Goal: Task Accomplishment & Management: Complete application form

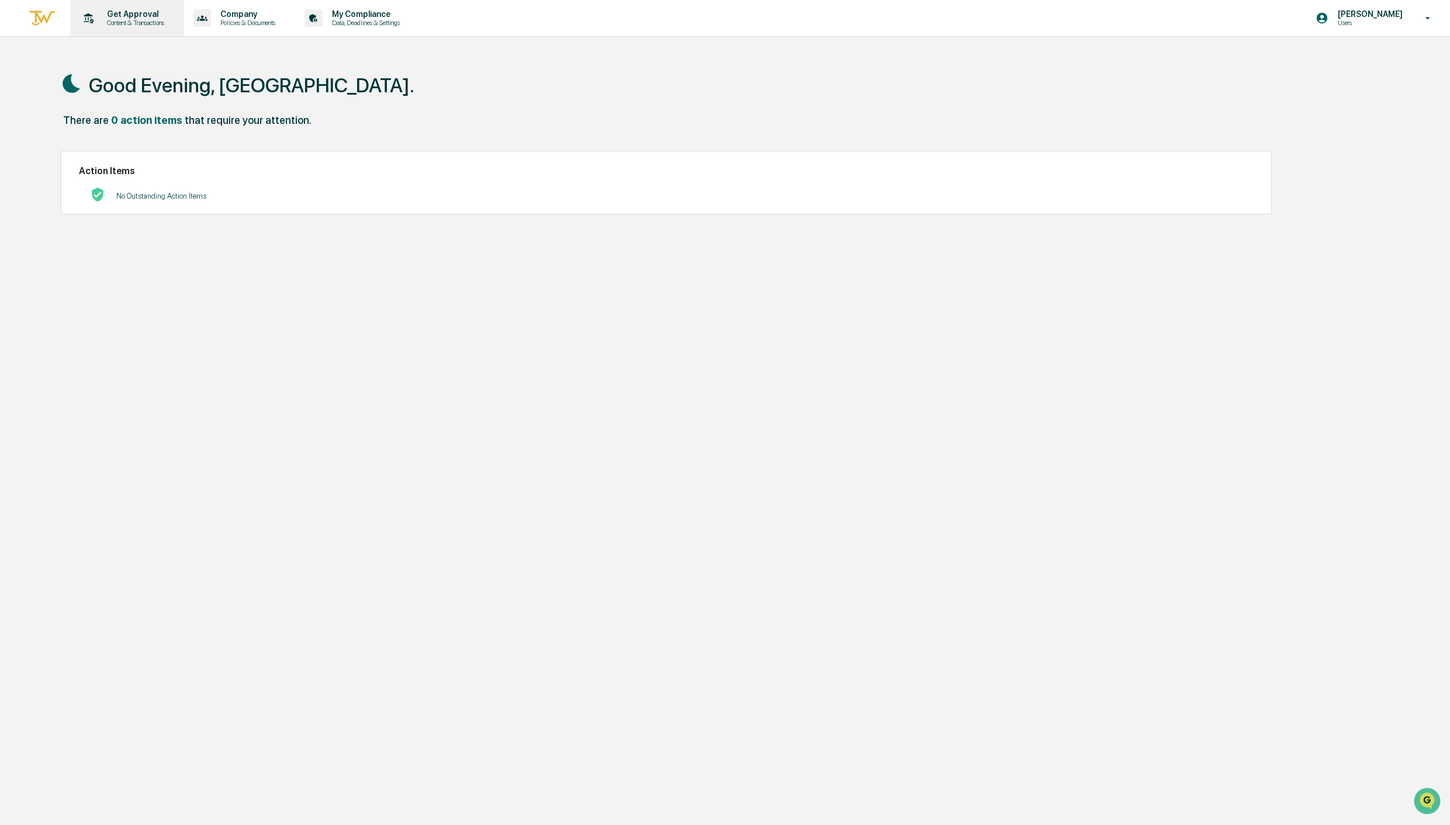
click at [102, 10] on p "Get Approval" at bounding box center [134, 13] width 72 height 9
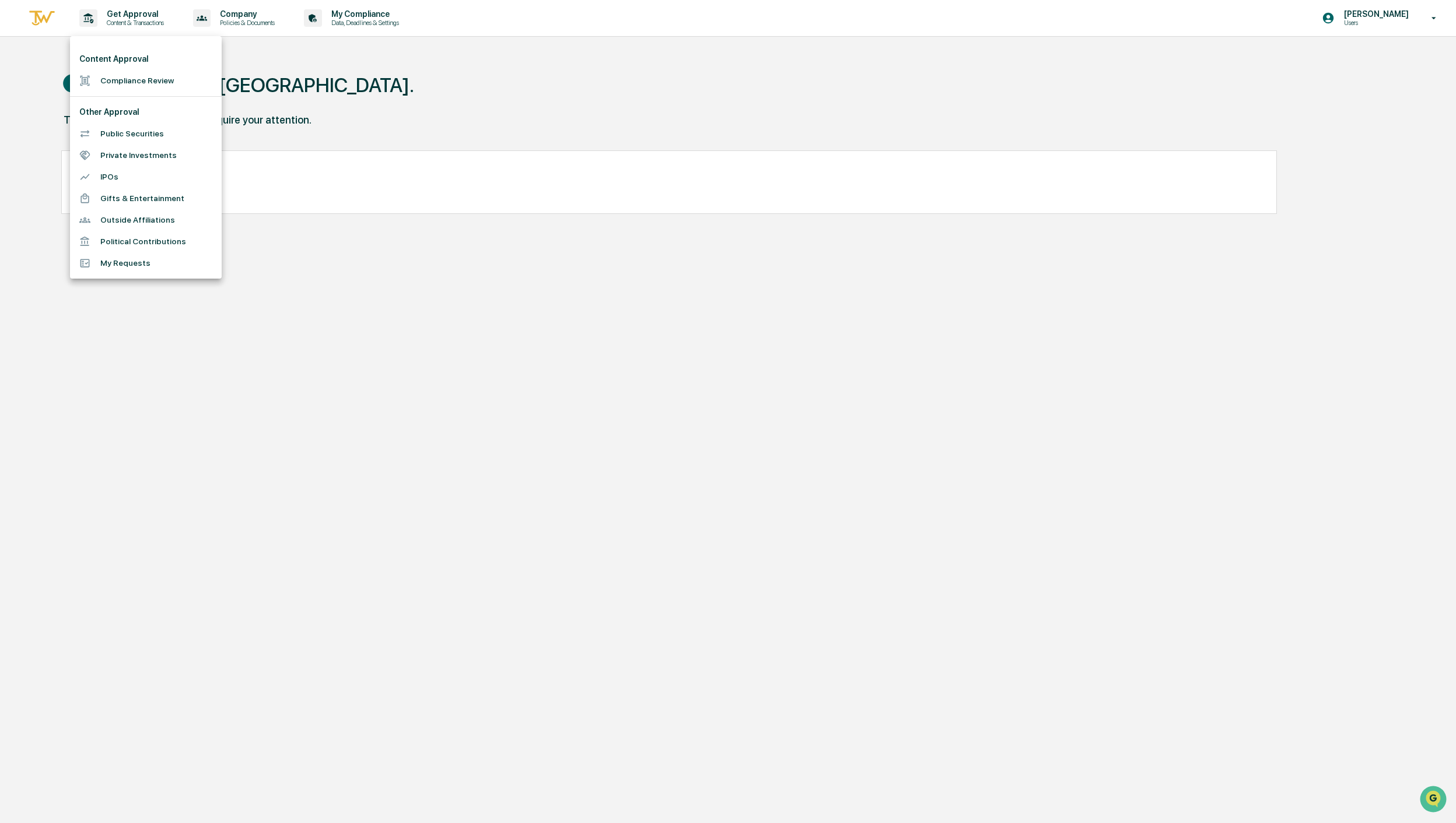
click at [139, 80] on li "Compliance Review" at bounding box center [146, 81] width 152 height 22
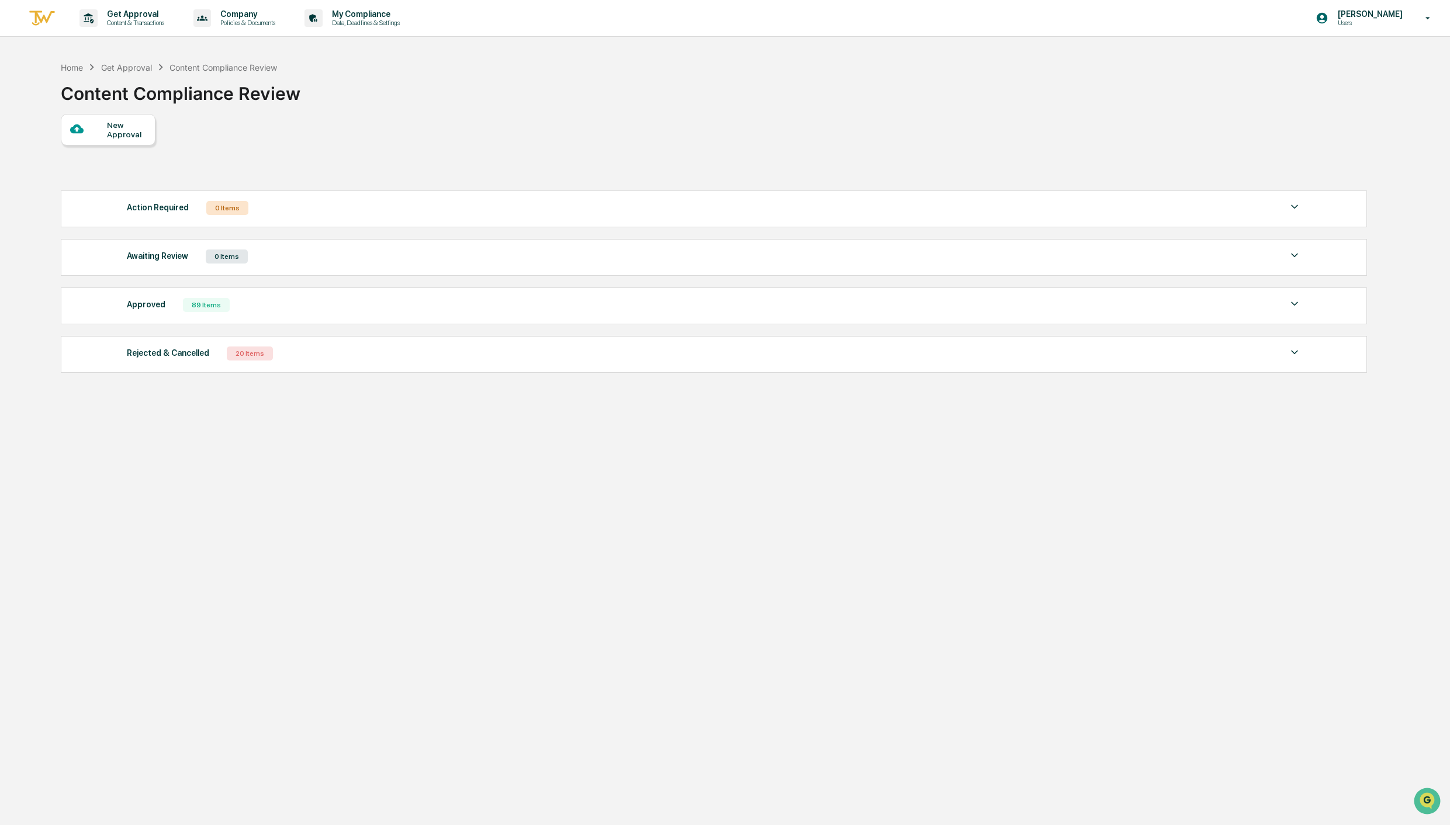
click at [141, 143] on div "New Approval" at bounding box center [108, 130] width 95 height 32
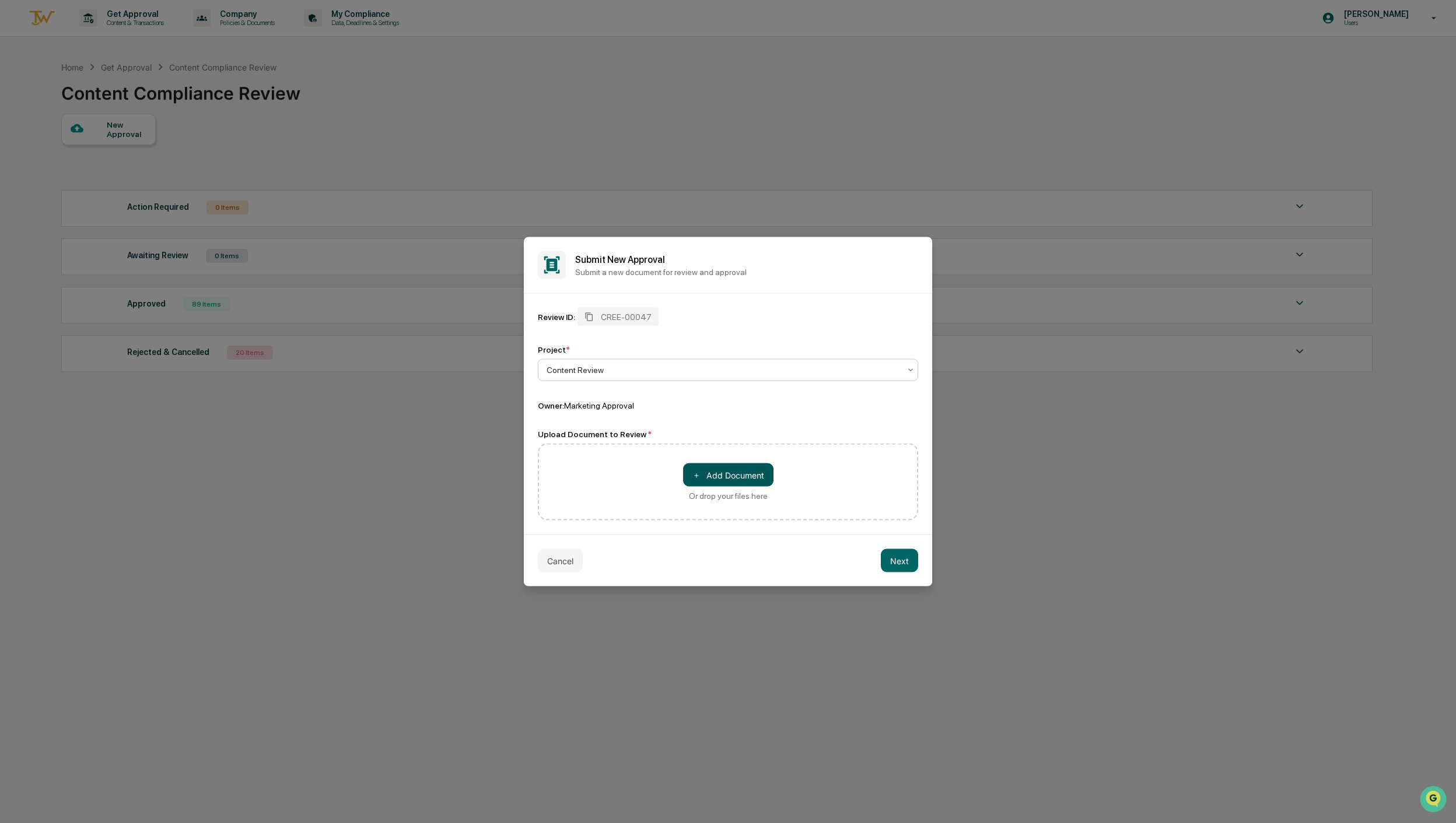
click at [709, 476] on button "＋ Add Document" at bounding box center [728, 475] width 91 height 23
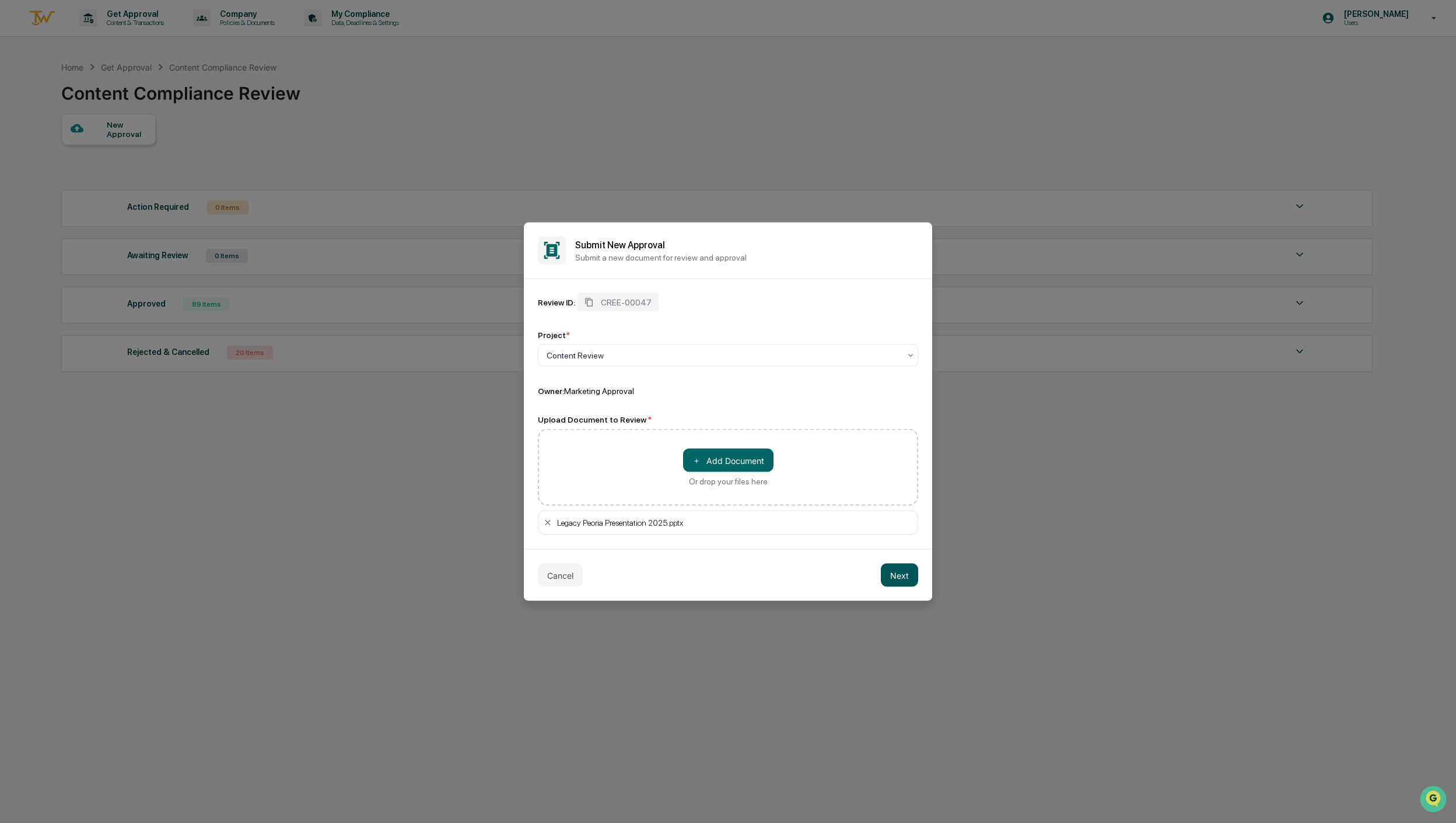
click at [897, 577] on button "Next" at bounding box center [899, 575] width 37 height 23
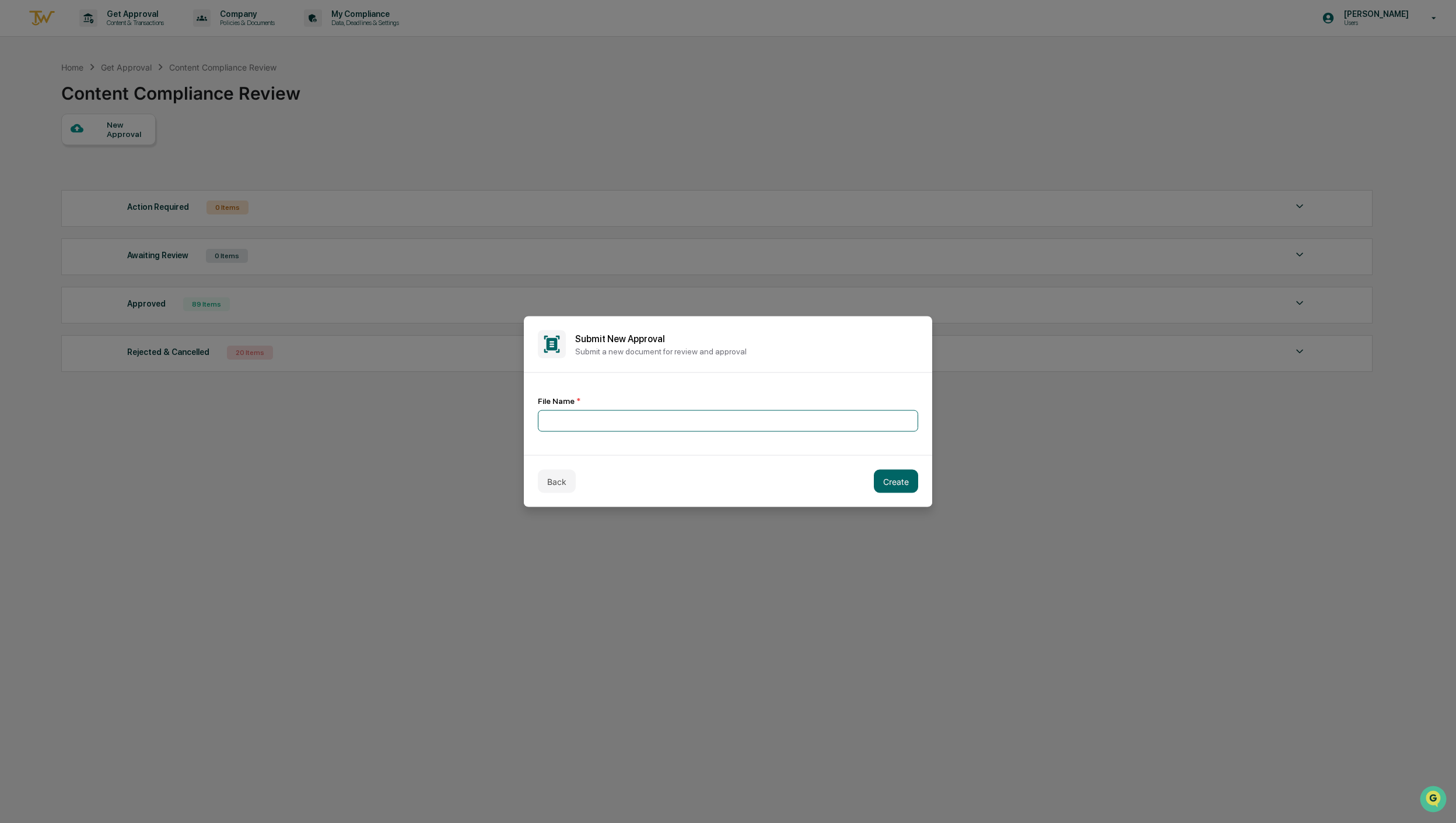
click at [742, 426] on input at bounding box center [728, 422] width 380 height 22
type input "*"
type input "**********"
click at [912, 481] on button "Create" at bounding box center [896, 481] width 44 height 23
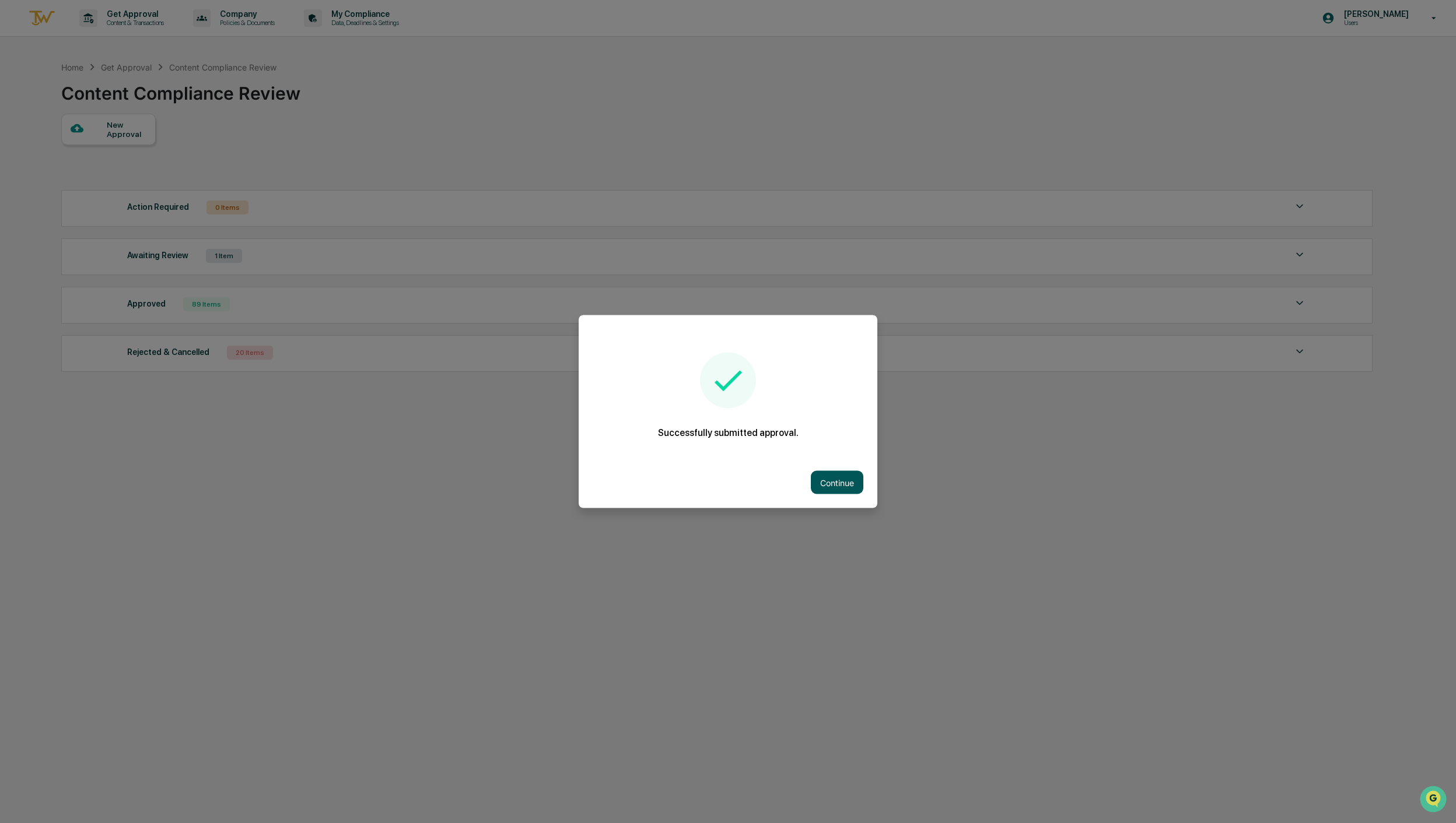
click at [836, 478] on button "Continue" at bounding box center [837, 482] width 53 height 23
